Goal: Information Seeking & Learning: Understand process/instructions

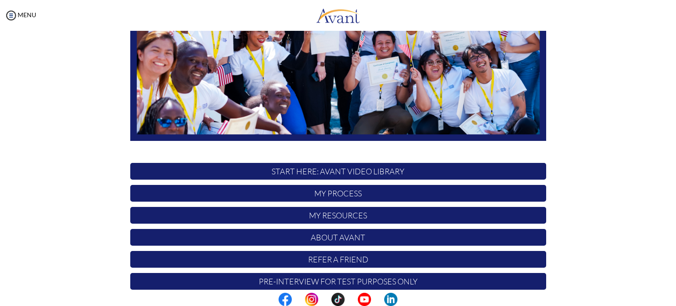
scroll to position [183, 0]
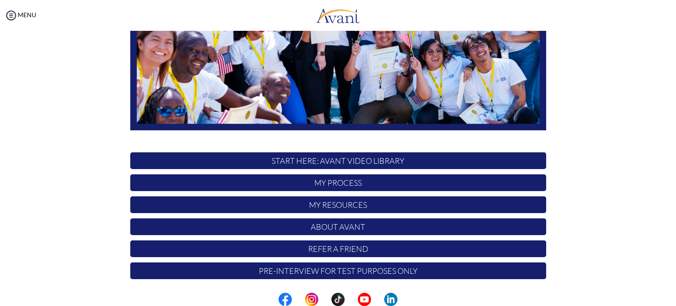
click at [298, 154] on p "START HERE: Avant Video Library" at bounding box center [338, 160] width 416 height 17
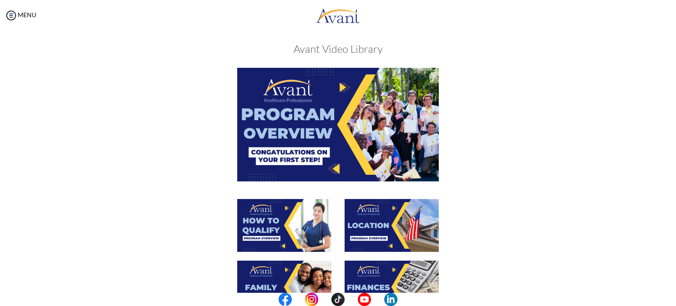
scroll to position [0, 0]
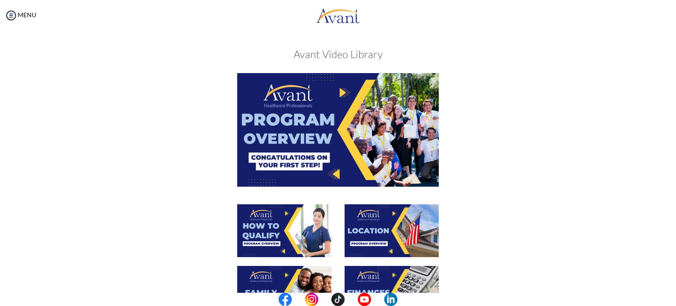
click at [281, 285] on img at bounding box center [284, 292] width 94 height 53
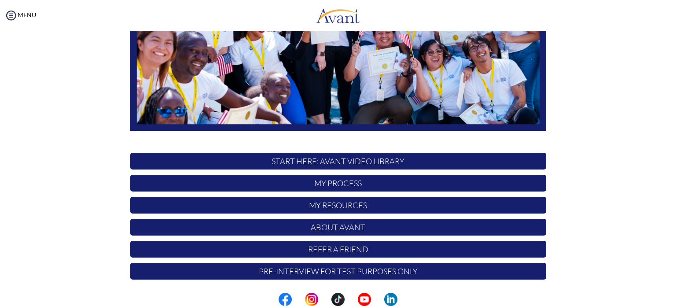
scroll to position [183, 0]
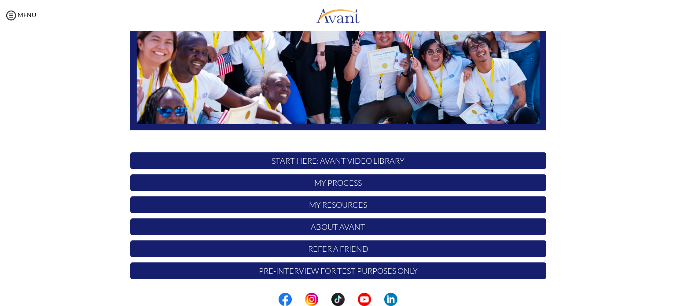
click at [329, 182] on p "My Process" at bounding box center [338, 182] width 416 height 17
